Goal: Task Accomplishment & Management: Complete application form

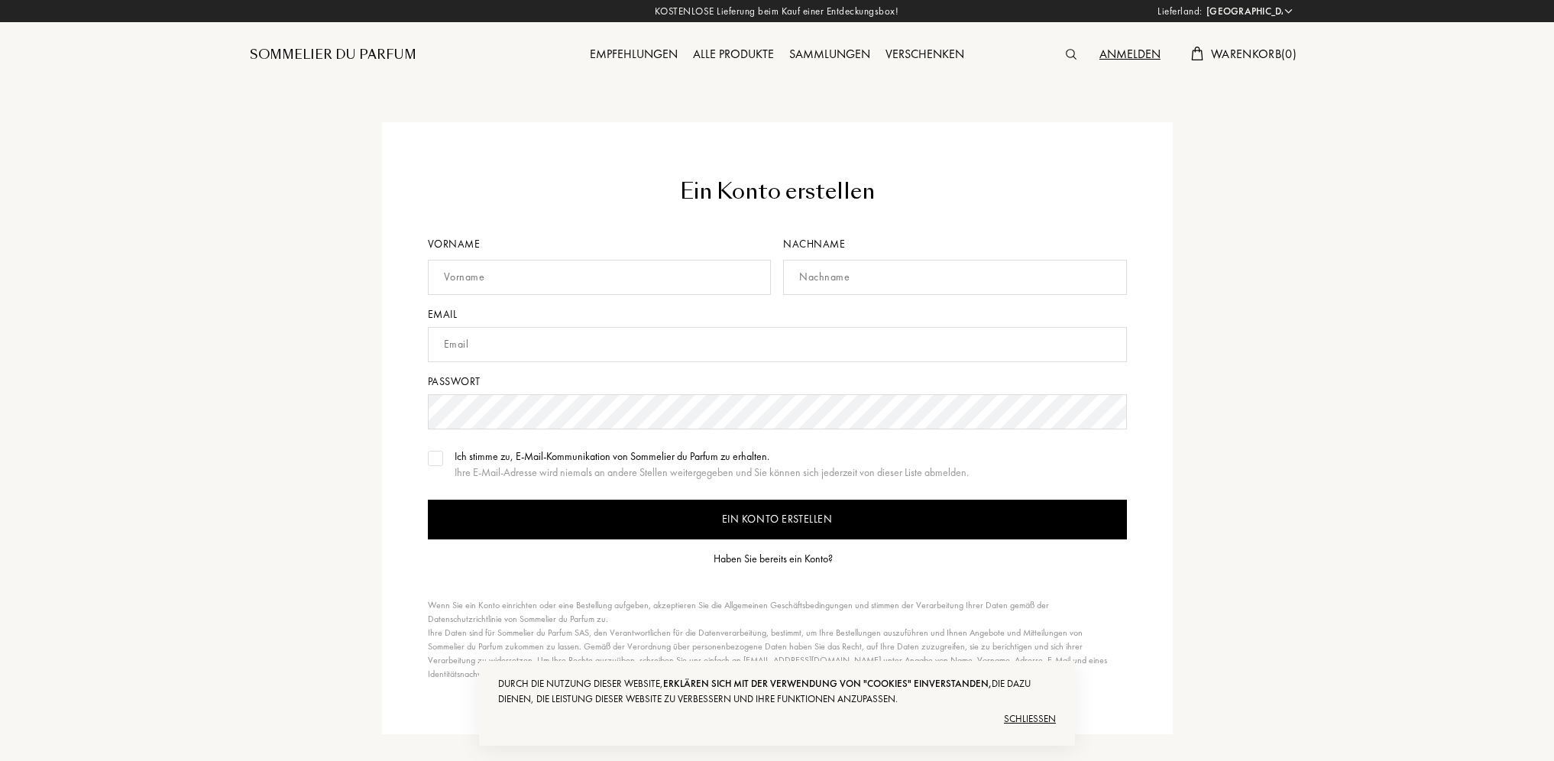
select select "FR"
click at [553, 280] on input "text" at bounding box center [600, 277] width 344 height 35
type input "Quentin"
type input "Jacquet"
type input "[EMAIL_ADDRESS][DOMAIN_NAME]"
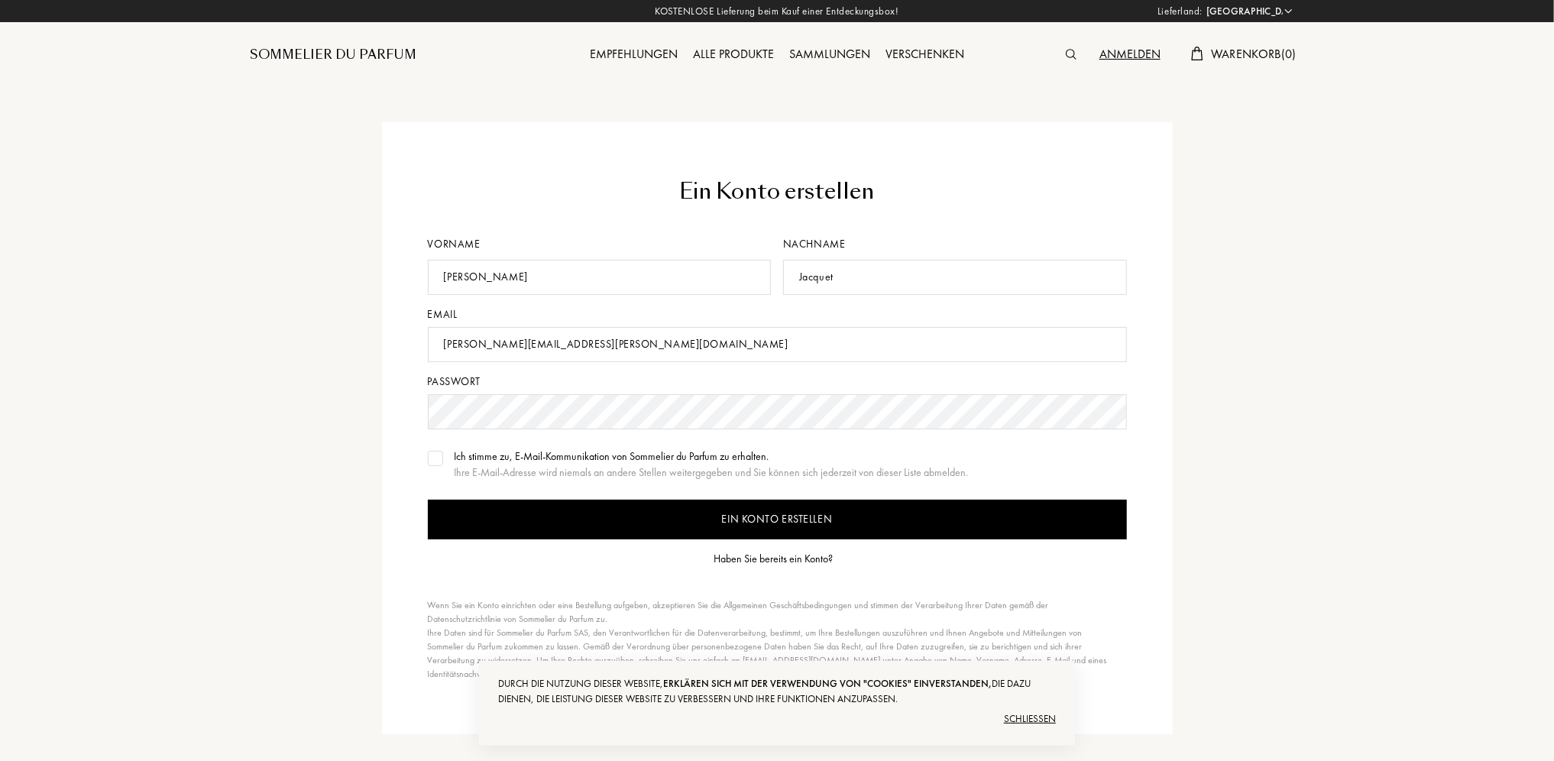
click at [773, 561] on div "Haben Sie bereits ein Konto?" at bounding box center [773, 559] width 119 height 16
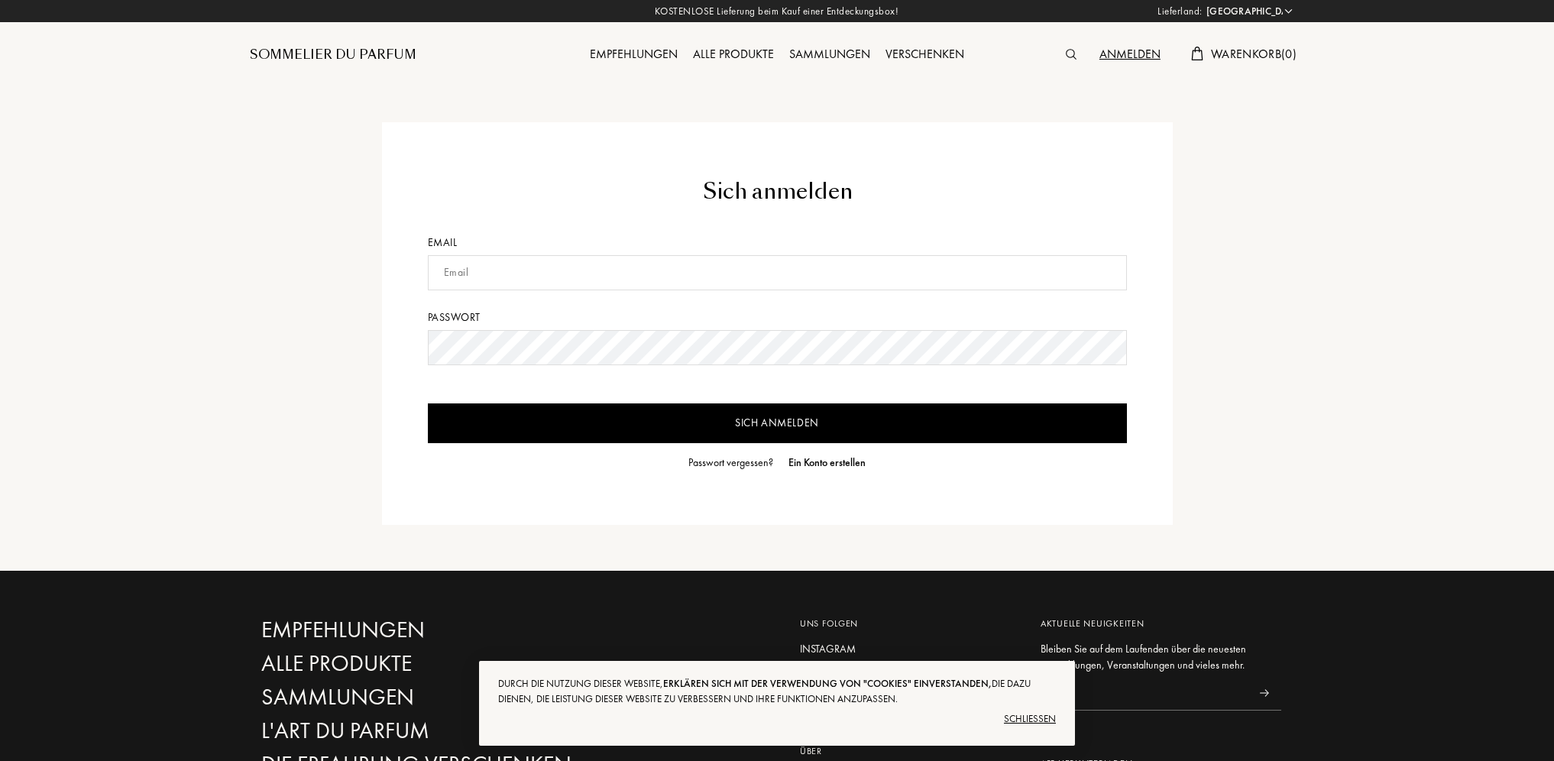
select select "FR"
click at [550, 273] on input "text" at bounding box center [777, 272] width 699 height 35
click at [428, 403] on input "Sich anmelden" at bounding box center [777, 423] width 699 height 40
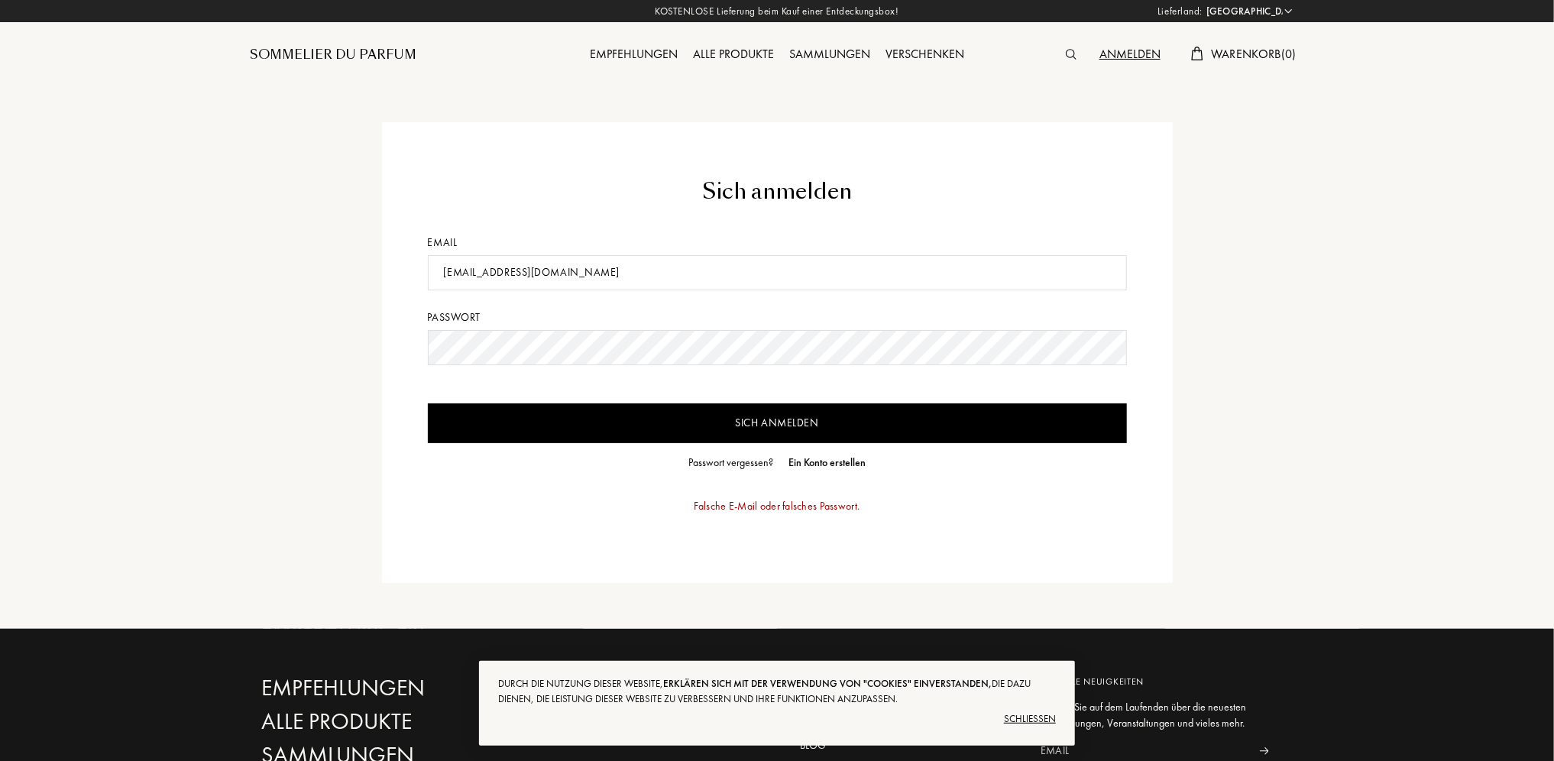
click at [296, 347] on div "Sich anmelden Email [EMAIL_ADDRESS][DOMAIN_NAME] Passwort Sich anmelden Passwor…" at bounding box center [776, 352] width 1077 height 461
click at [428, 403] on input "Sich anmelden" at bounding box center [777, 423] width 699 height 40
drag, startPoint x: 615, startPoint y: 271, endPoint x: 324, endPoint y: 271, distance: 291.1
click at [324, 271] on div "Sich anmelden Email [EMAIL_ADDRESS][DOMAIN_NAME] Passwort Sich anmelden Passwor…" at bounding box center [776, 352] width 1077 height 461
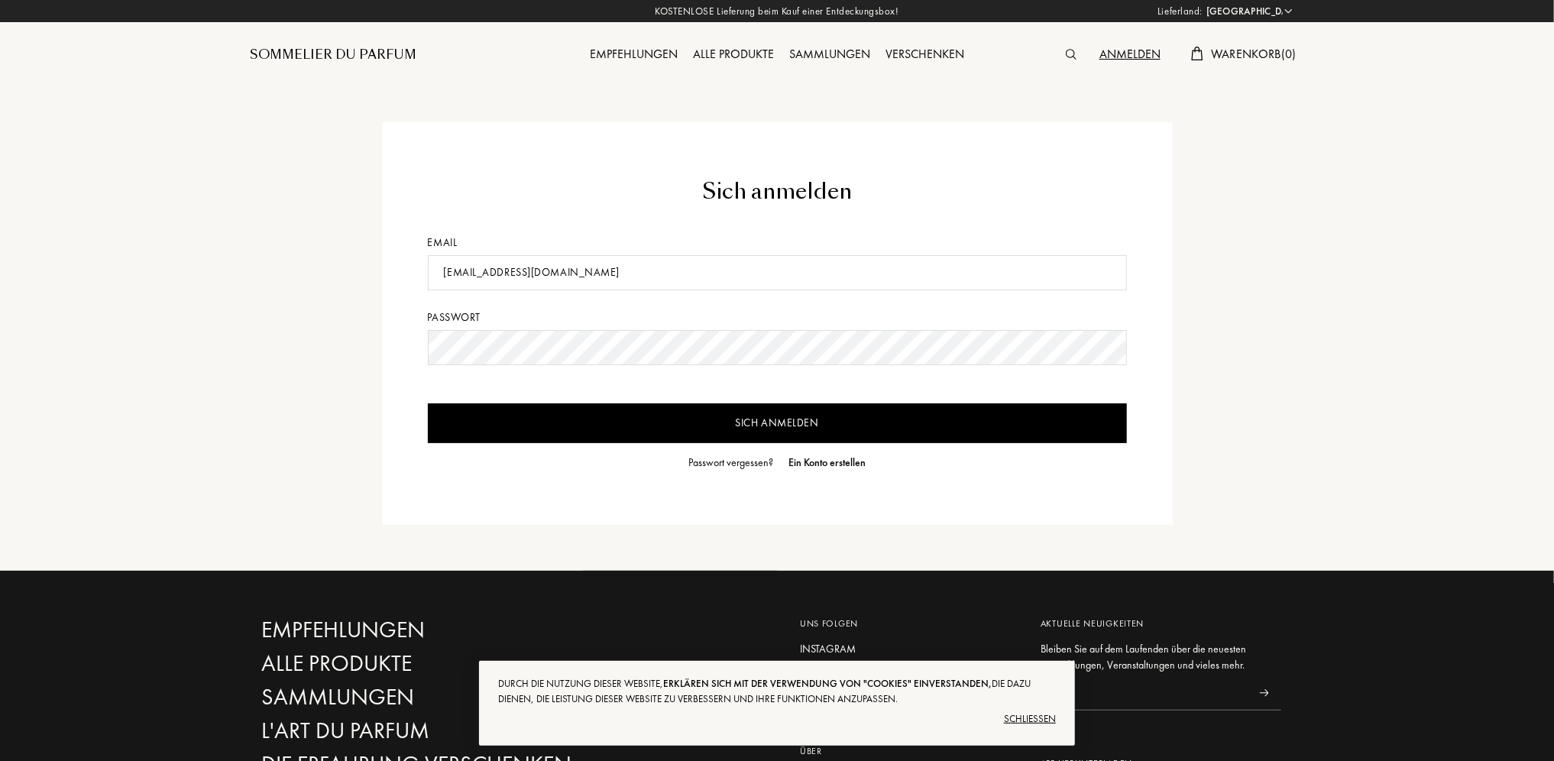
click at [595, 428] on input "Sich anmelden" at bounding box center [777, 423] width 699 height 40
click at [428, 403] on input "Sich anmelden" at bounding box center [777, 423] width 699 height 40
click at [426, 343] on div "Sich anmelden Email [EMAIL_ADDRESS][DOMAIN_NAME] Passwort Sich anmelden Passwor…" at bounding box center [777, 323] width 791 height 403
click at [428, 403] on input "Sich anmelden" at bounding box center [777, 423] width 699 height 40
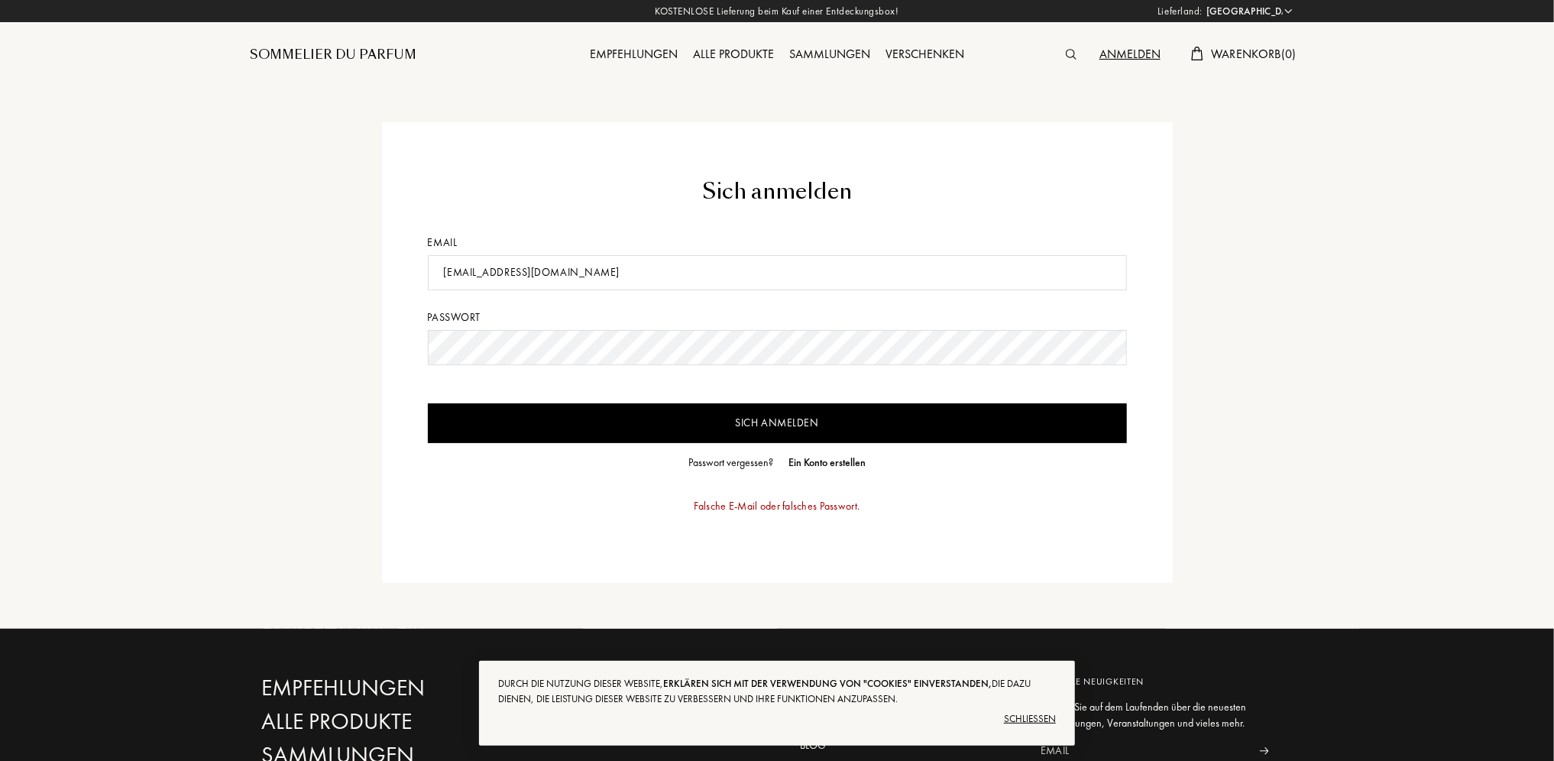
click at [428, 403] on input "Sich anmelden" at bounding box center [777, 423] width 699 height 40
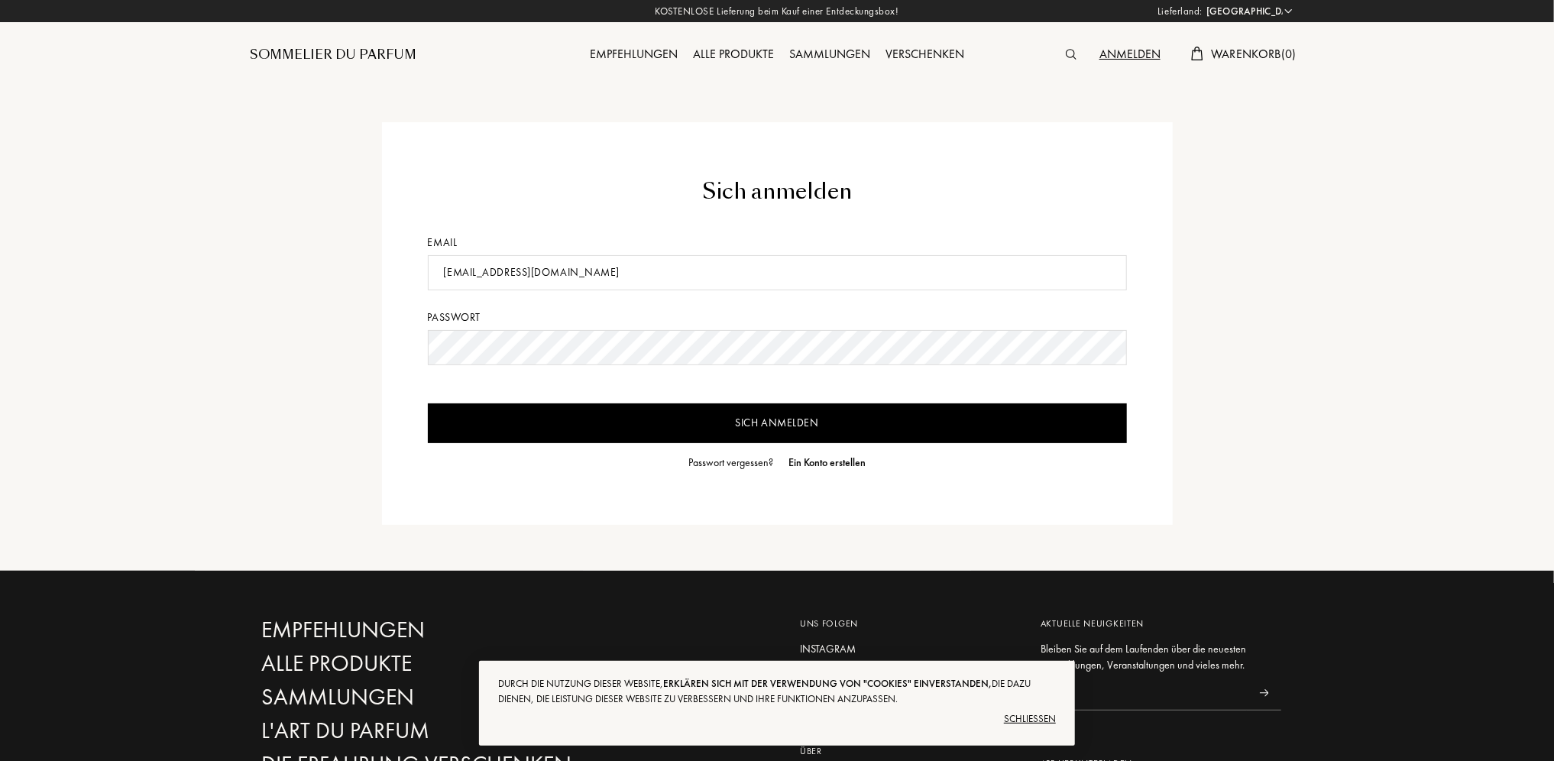
click at [607, 277] on input "[EMAIL_ADDRESS][DOMAIN_NAME]" at bounding box center [777, 272] width 699 height 35
click at [442, 276] on input "[EMAIL_ADDRESS][DOMAIN_NAME]" at bounding box center [777, 272] width 699 height 35
click at [428, 403] on input "Sich anmelden" at bounding box center [777, 423] width 699 height 40
click at [731, 420] on input "Sich anmelden" at bounding box center [777, 423] width 699 height 40
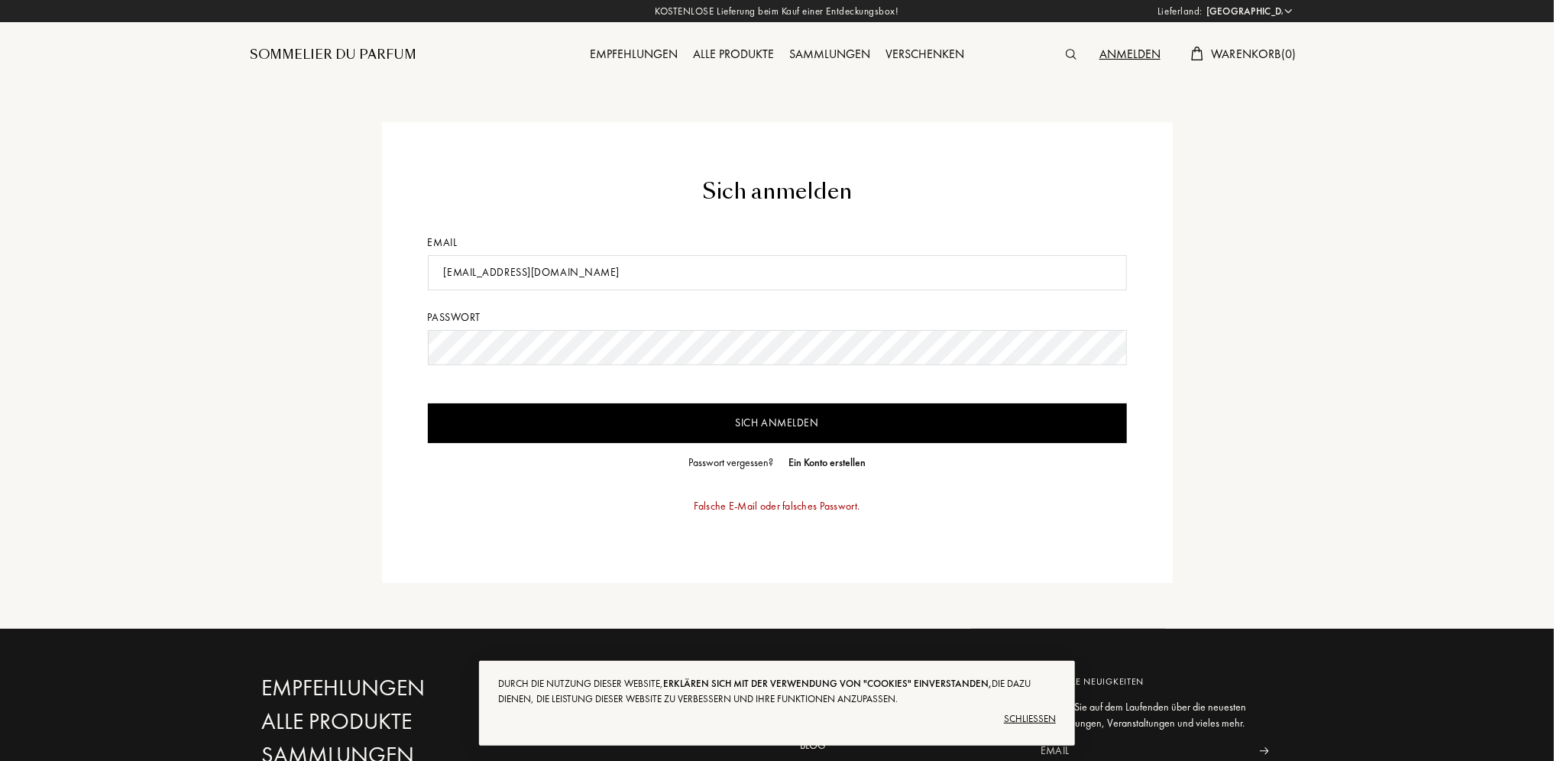
drag, startPoint x: 618, startPoint y: 267, endPoint x: 413, endPoint y: 268, distance: 204.8
click at [413, 268] on div "Sich anmelden Email [EMAIL_ADDRESS][DOMAIN_NAME] Passwort Sich anmelden Passwor…" at bounding box center [777, 352] width 791 height 461
type input "[EMAIL_ADDRESS][DOMAIN_NAME]"
click at [626, 416] on input "Sich anmelden" at bounding box center [777, 423] width 699 height 40
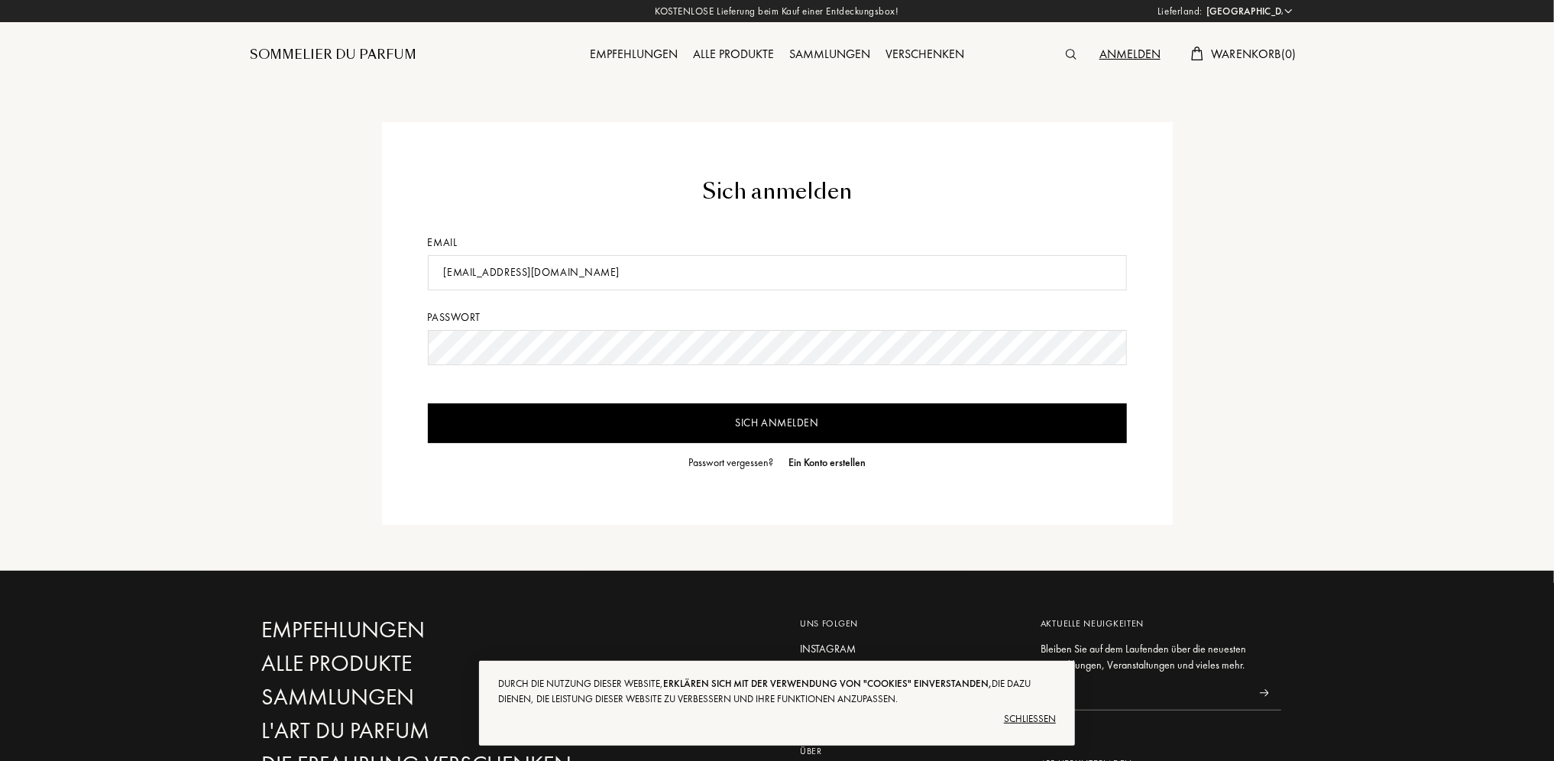
click at [428, 403] on input "Sich anmelden" at bounding box center [777, 423] width 699 height 40
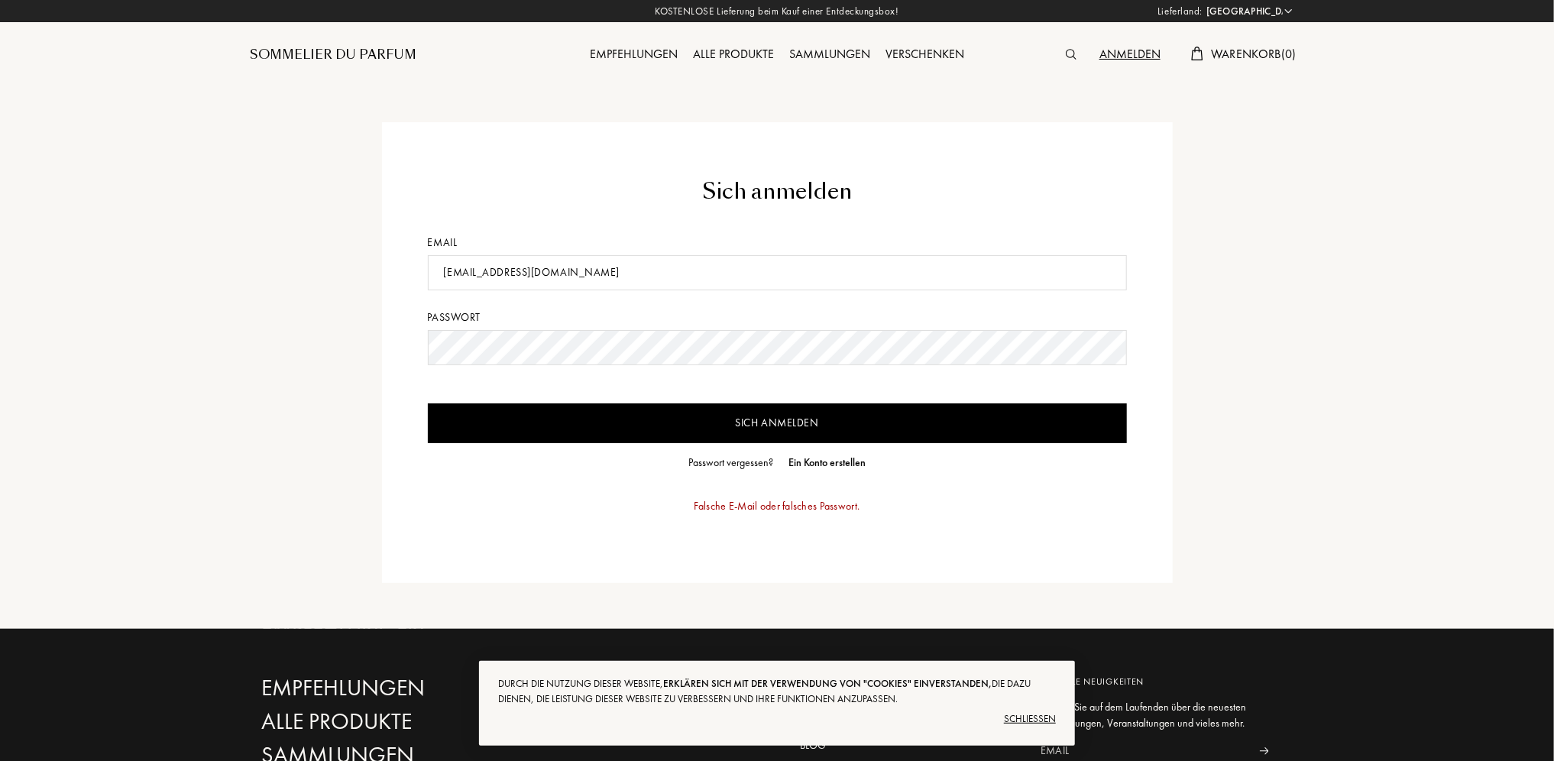
click at [735, 62] on div "Alle Produkte" at bounding box center [733, 55] width 96 height 20
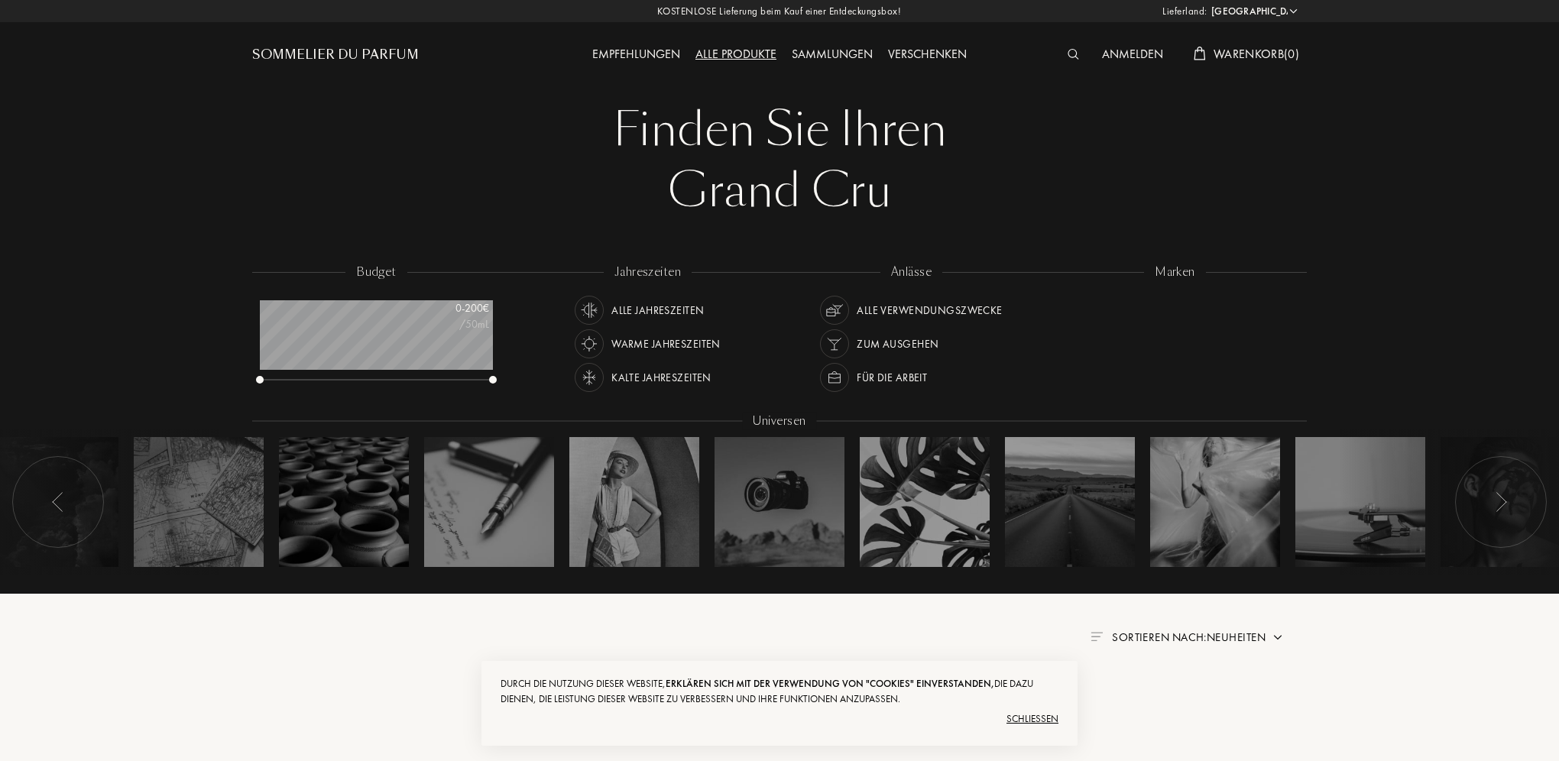
select select "FR"
